Goal: Transaction & Acquisition: Purchase product/service

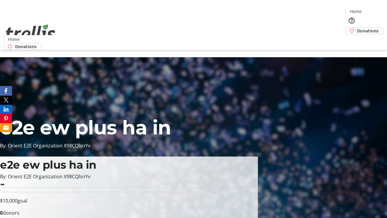
click at [357, 28] on span "Donations" at bounding box center [367, 31] width 21 height 6
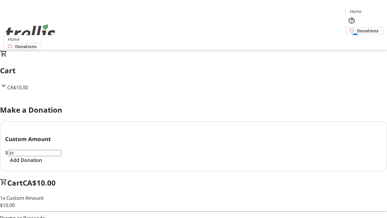
select select "CA"
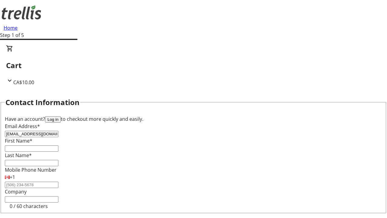
type input "[EMAIL_ADDRESS][DOMAIN_NAME]"
type input "Rachael"
type input "[PERSON_NAME]"
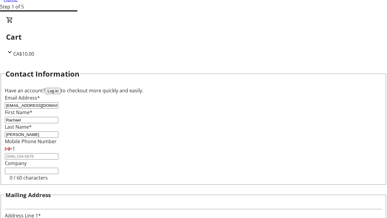
type input "[STREET_ADDRESS][PERSON_NAME]"
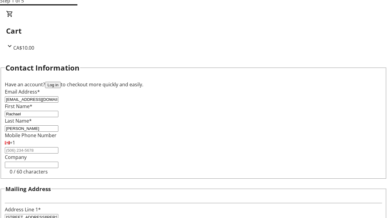
type input "Kelowna"
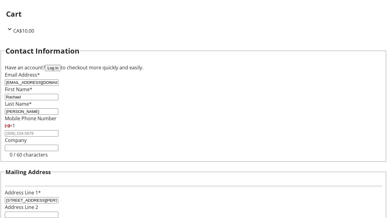
select select "BC"
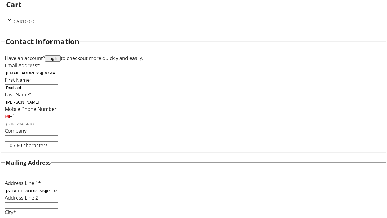
type input "Kelowna"
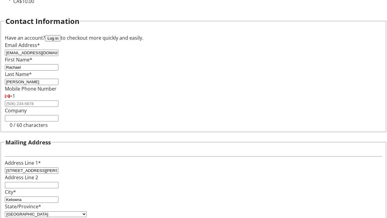
type input "V1Y 0C2"
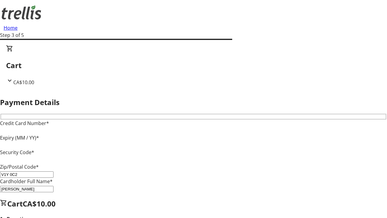
type input "V1Y 0C2"
